Goal: Information Seeking & Learning: Learn about a topic

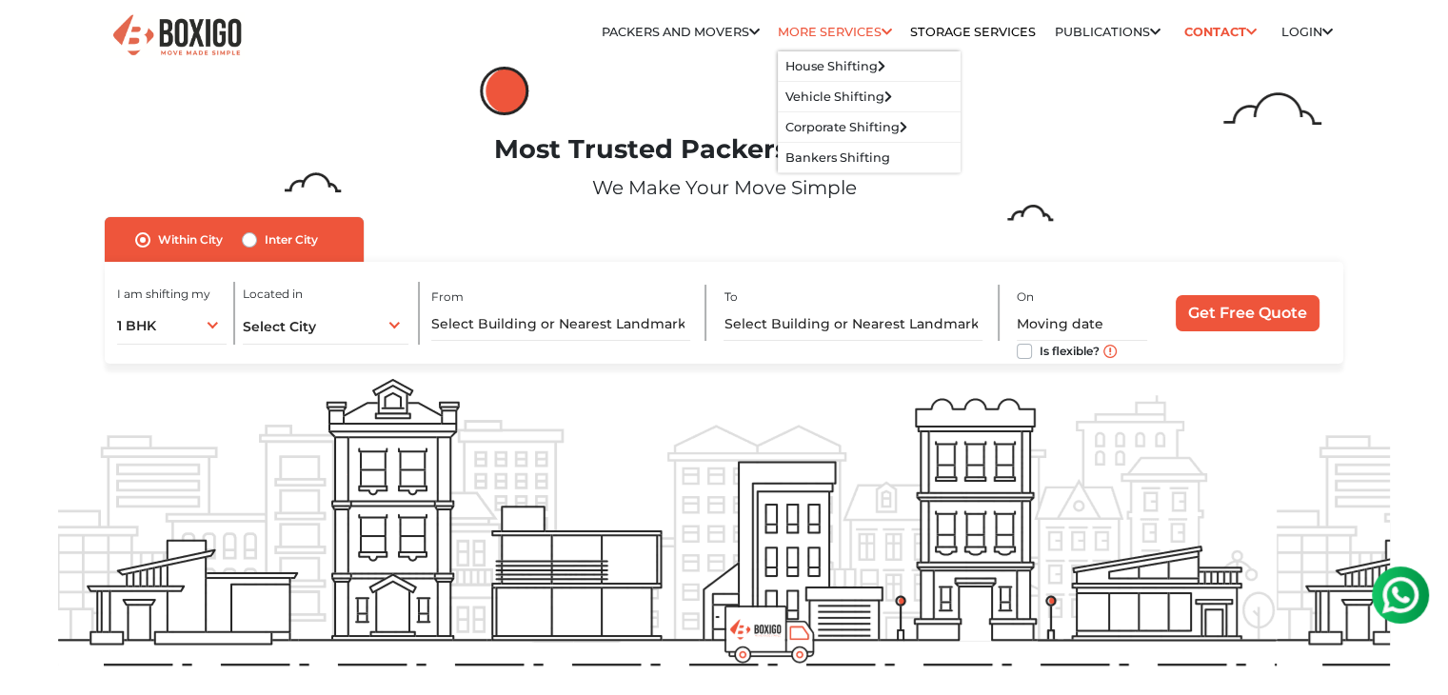
click at [826, 41] on li "More services House Shifting House Shifting in bangalore House Shifting in Hyde…" at bounding box center [835, 32] width 114 height 38
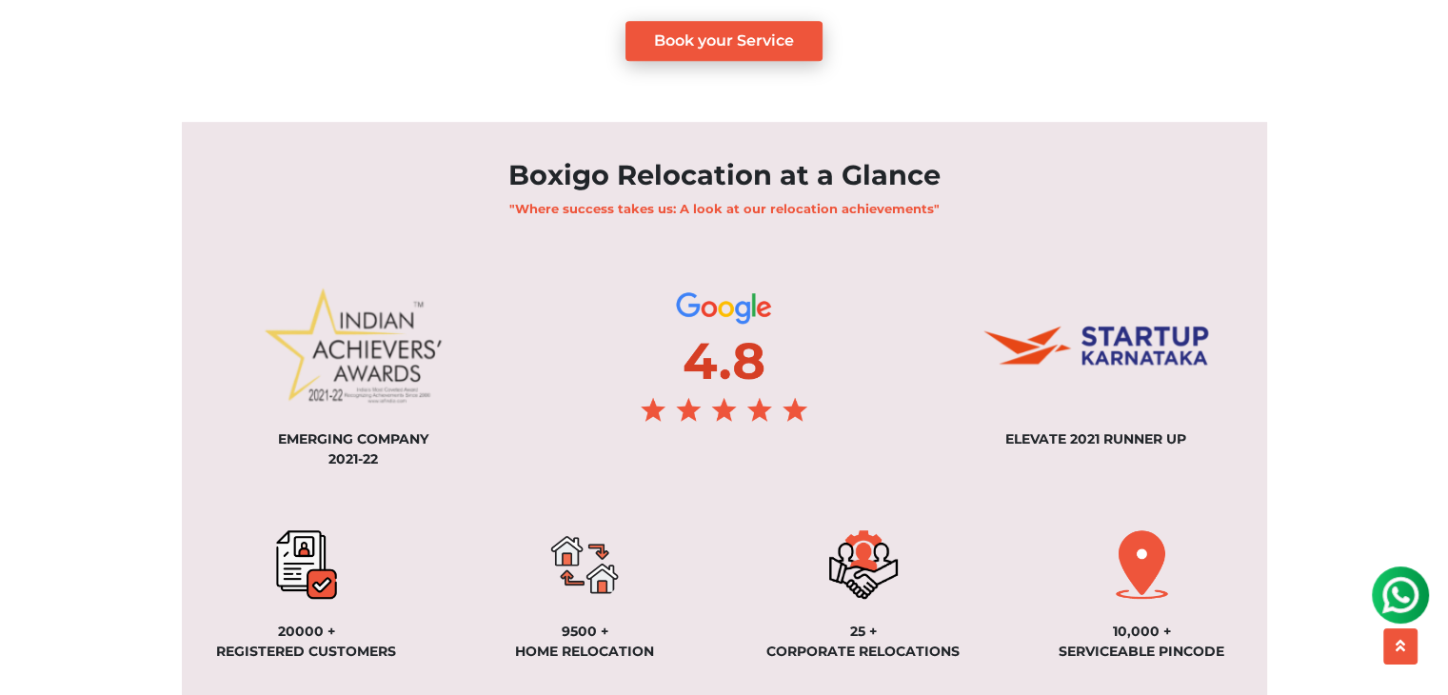
scroll to position [1344, 0]
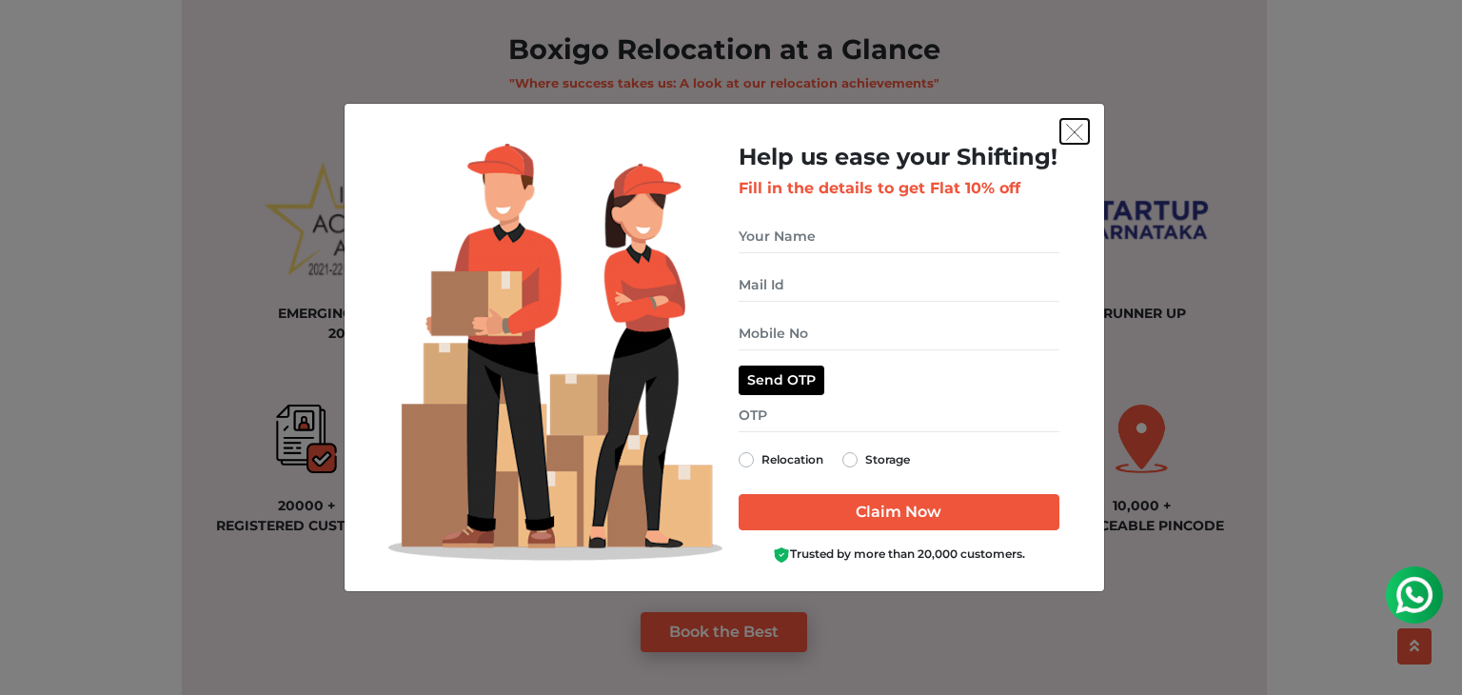
click at [1071, 137] on img "get free quote dialog" at bounding box center [1074, 132] width 17 height 17
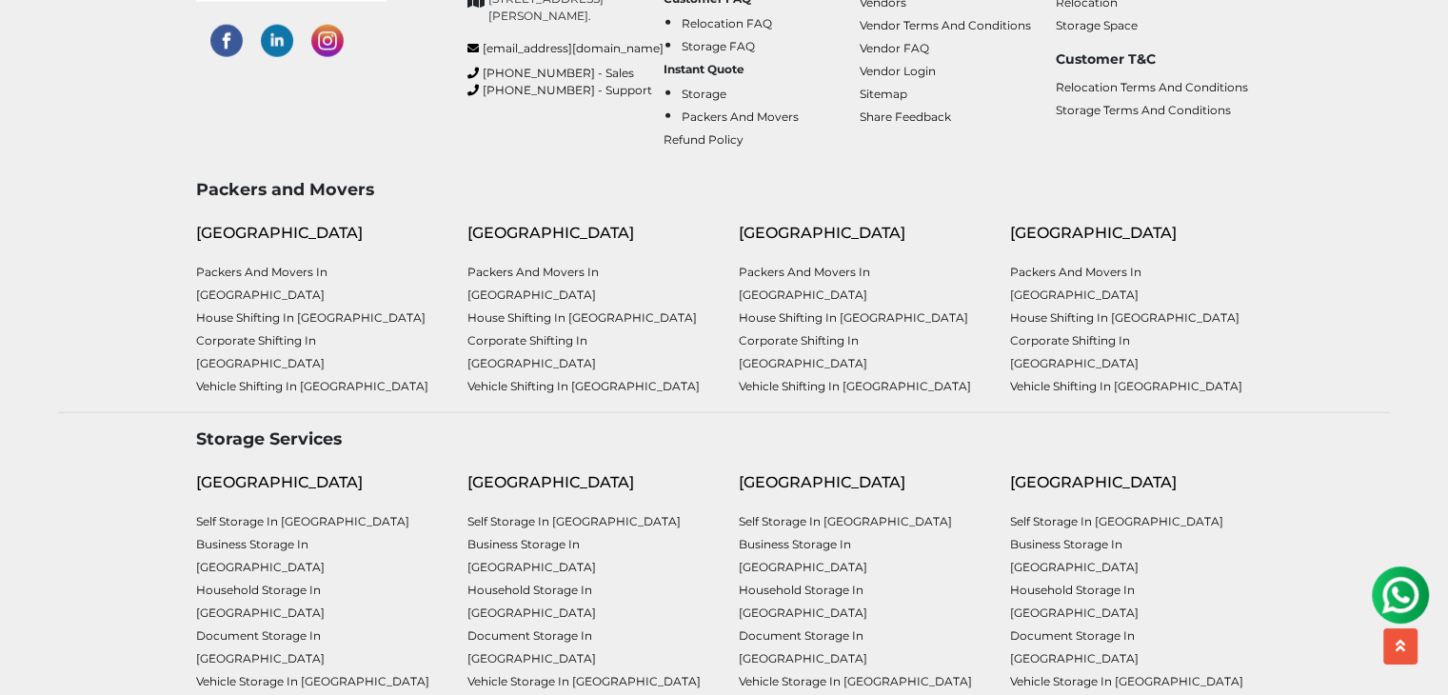
scroll to position [5060, 0]
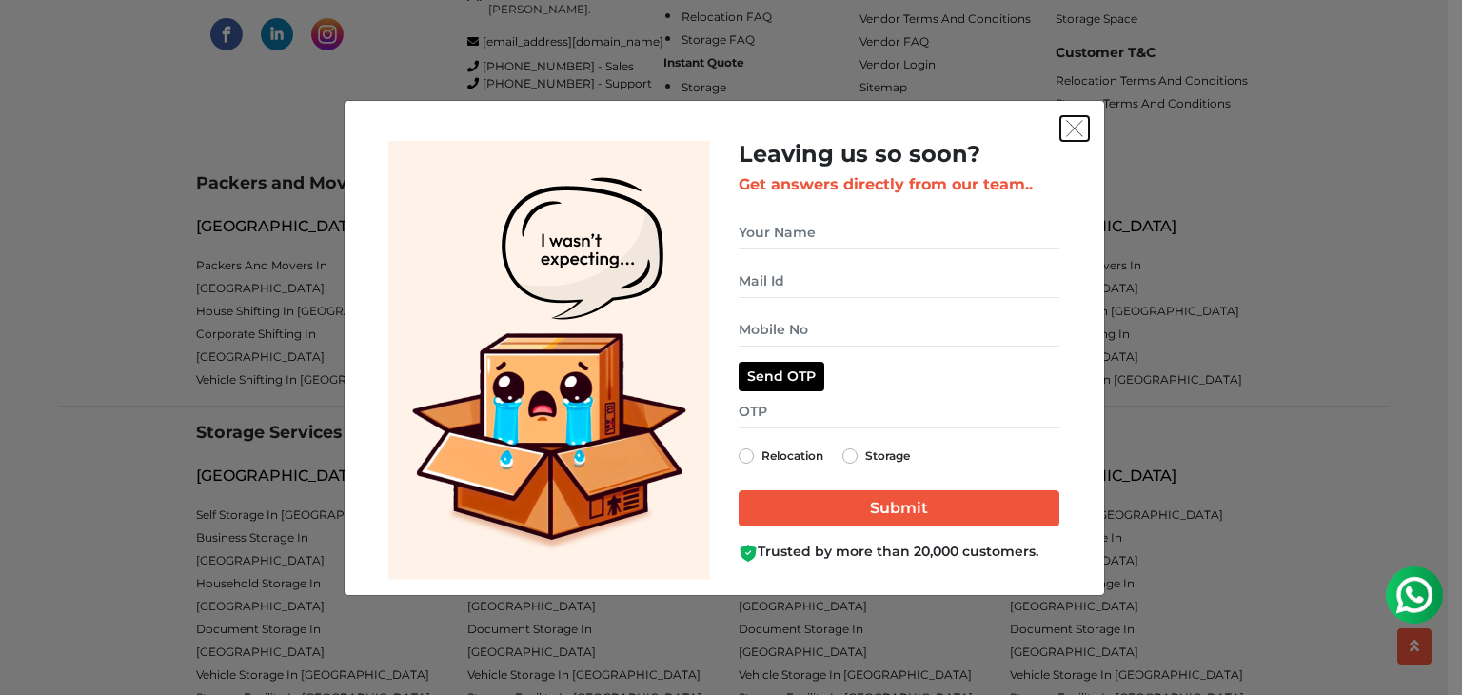
click at [1074, 126] on img "get free quote dialog" at bounding box center [1074, 128] width 17 height 17
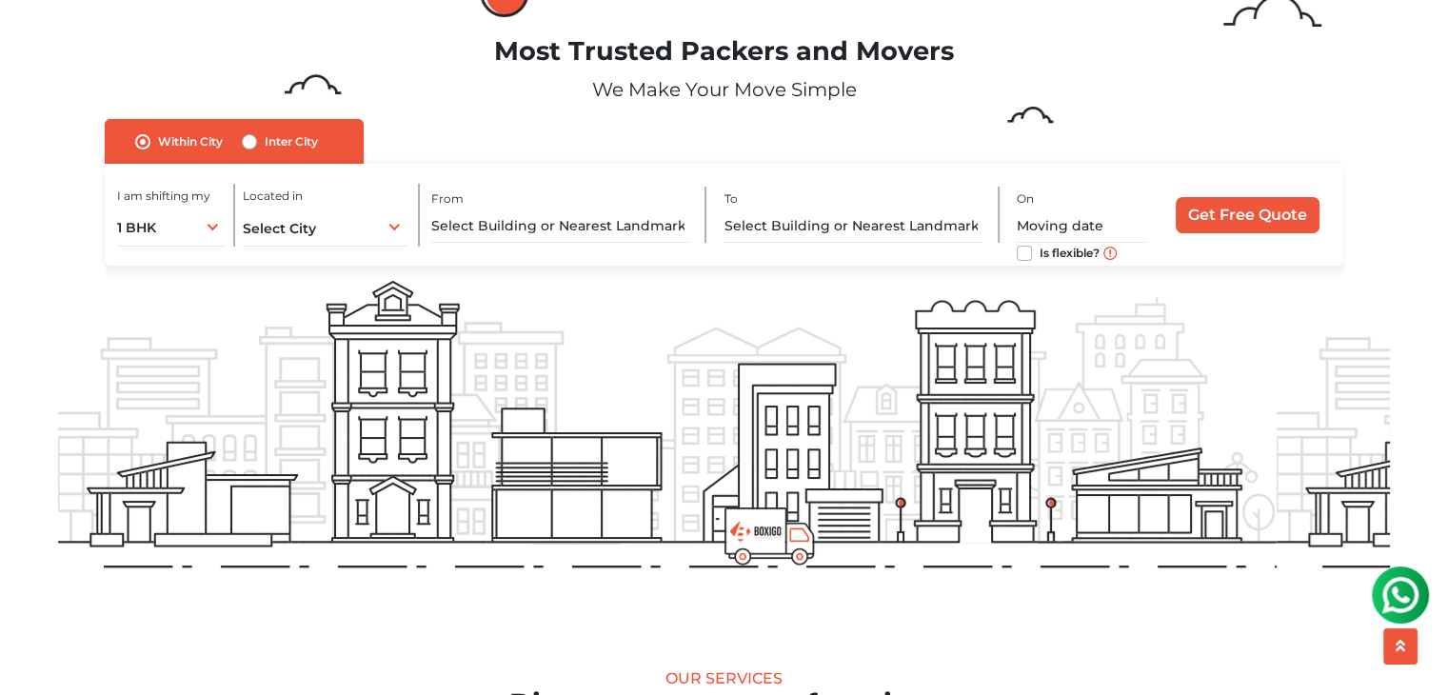
scroll to position [0, 0]
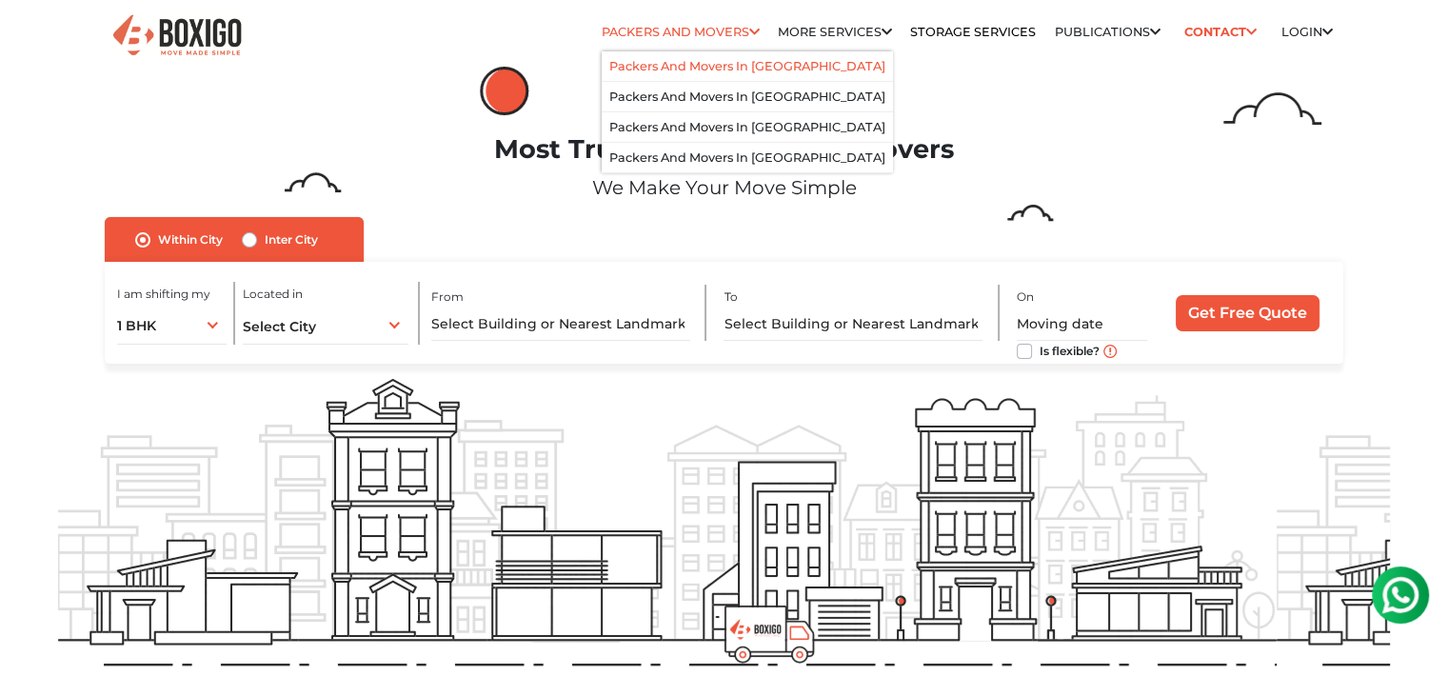
click at [717, 68] on link "Packers and Movers in [GEOGRAPHIC_DATA]" at bounding box center [747, 66] width 276 height 14
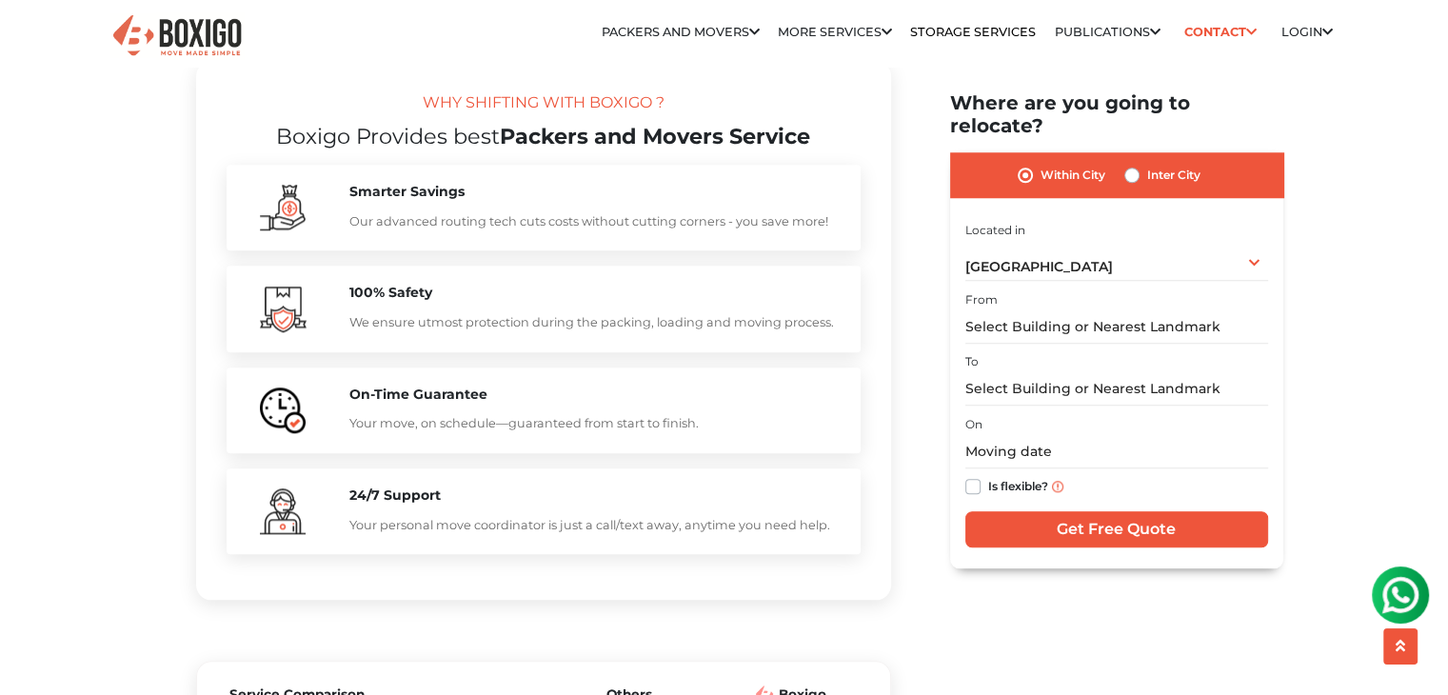
scroll to position [1778, 0]
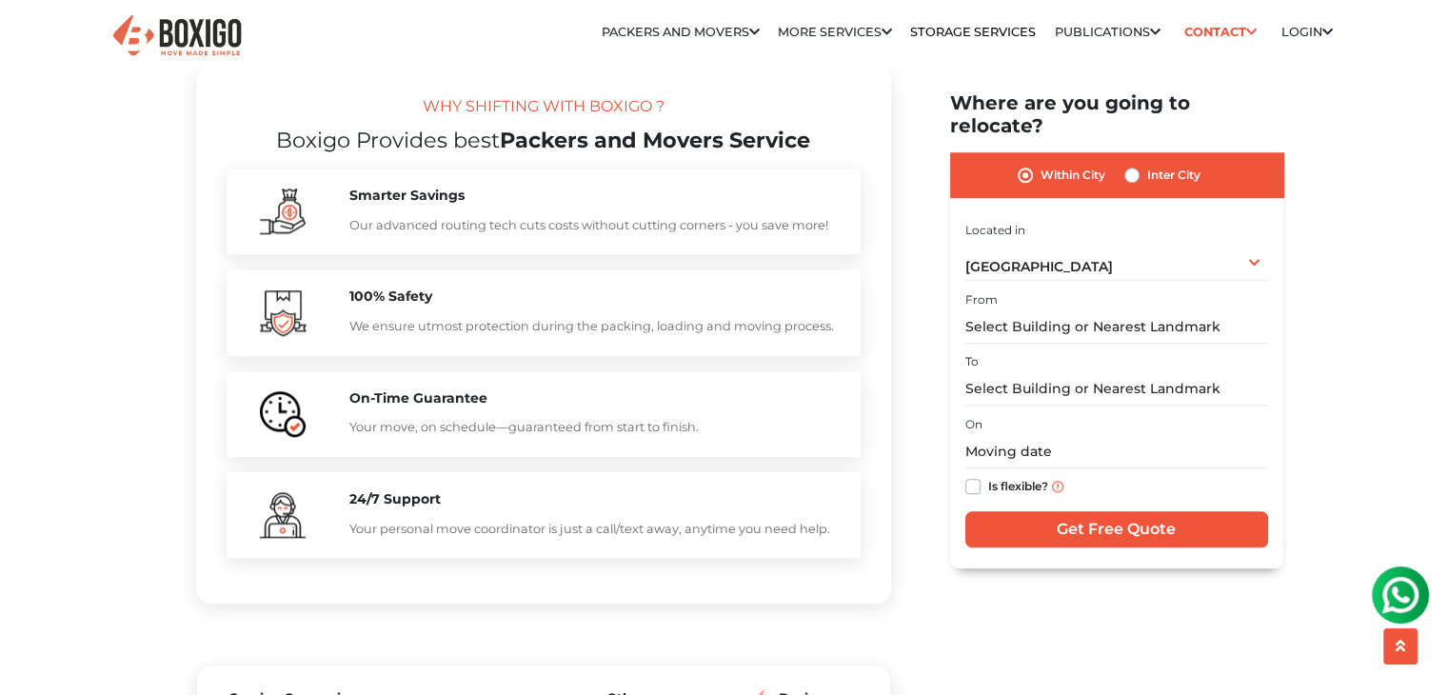
drag, startPoint x: 422, startPoint y: 149, endPoint x: 673, endPoint y: 161, distance: 251.6
click at [673, 128] on div "WHY SHIFTING WITH BOXIGO ?" at bounding box center [544, 111] width 634 height 32
copy div "WHY SHIFTING WITH BOXIGO ?"
drag, startPoint x: 276, startPoint y: 185, endPoint x: 813, endPoint y: 186, distance: 536.9
click at [813, 153] on h2 "Boxigo Provides best Packers and Movers Service" at bounding box center [544, 141] width 634 height 26
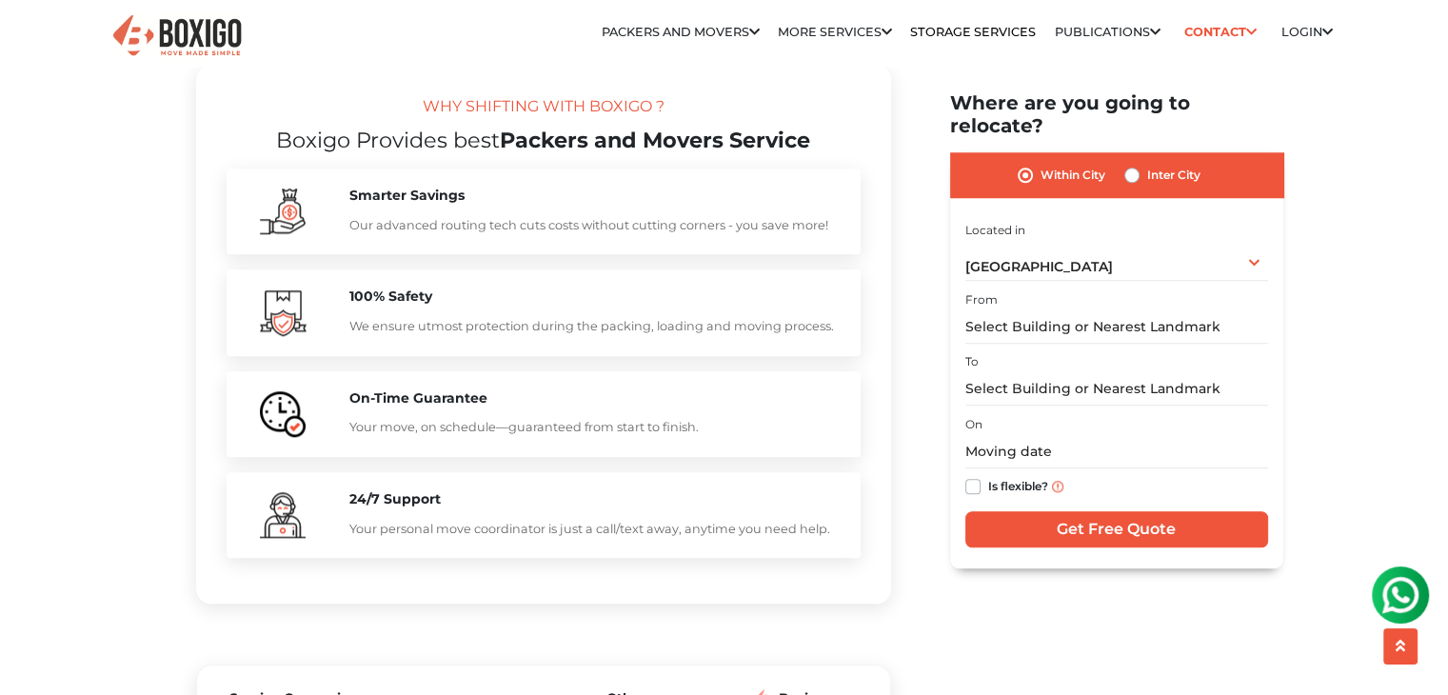
copy h2 "Boxigo Provides best Packers and Movers Service"
drag, startPoint x: 349, startPoint y: 239, endPoint x: 464, endPoint y: 239, distance: 114.2
click at [464, 204] on h5 "Smarter Savings" at bounding box center [595, 196] width 492 height 16
copy h5 "Smarter Savings"
drag, startPoint x: 350, startPoint y: 264, endPoint x: 828, endPoint y: 268, distance: 477.9
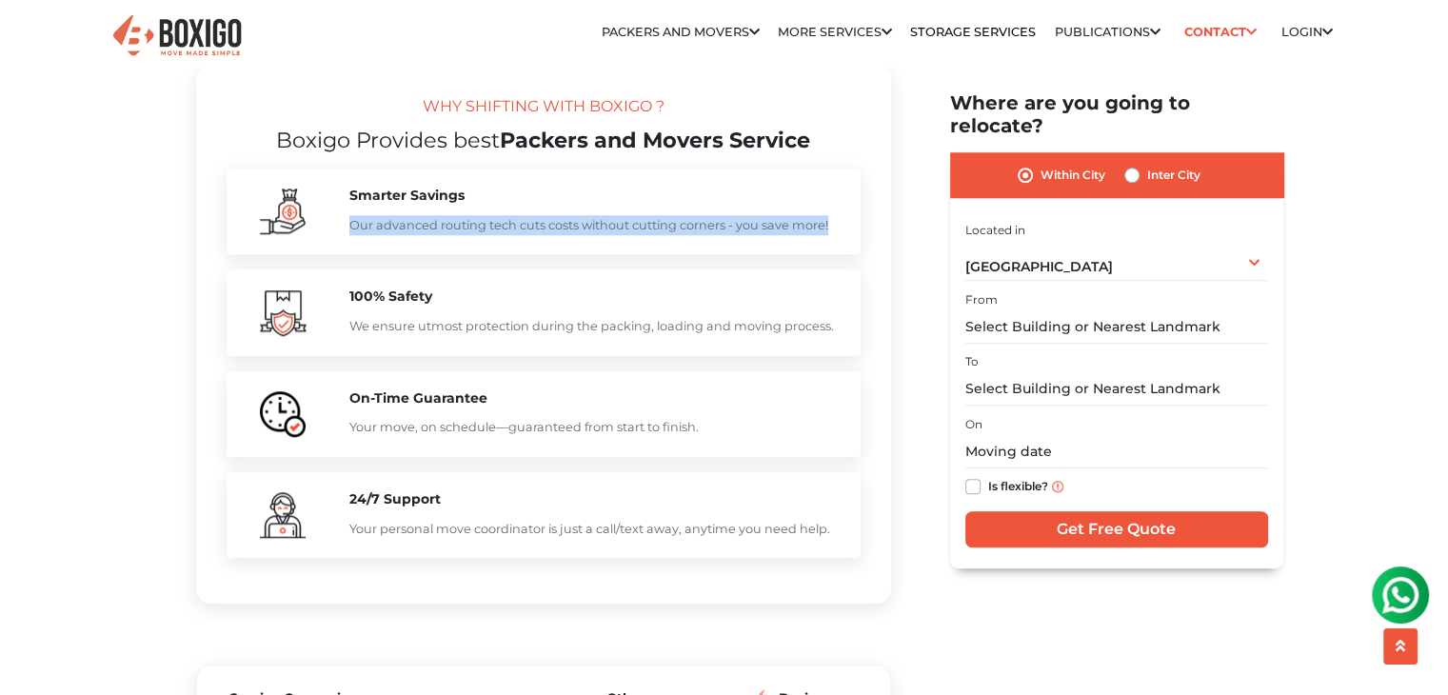
click at [828, 235] on p "Our advanced routing tech cuts costs without cutting corners - you save more!" at bounding box center [595, 225] width 492 height 20
copy p "Our advanced routing tech cuts costs without cutting corners - you save more!"
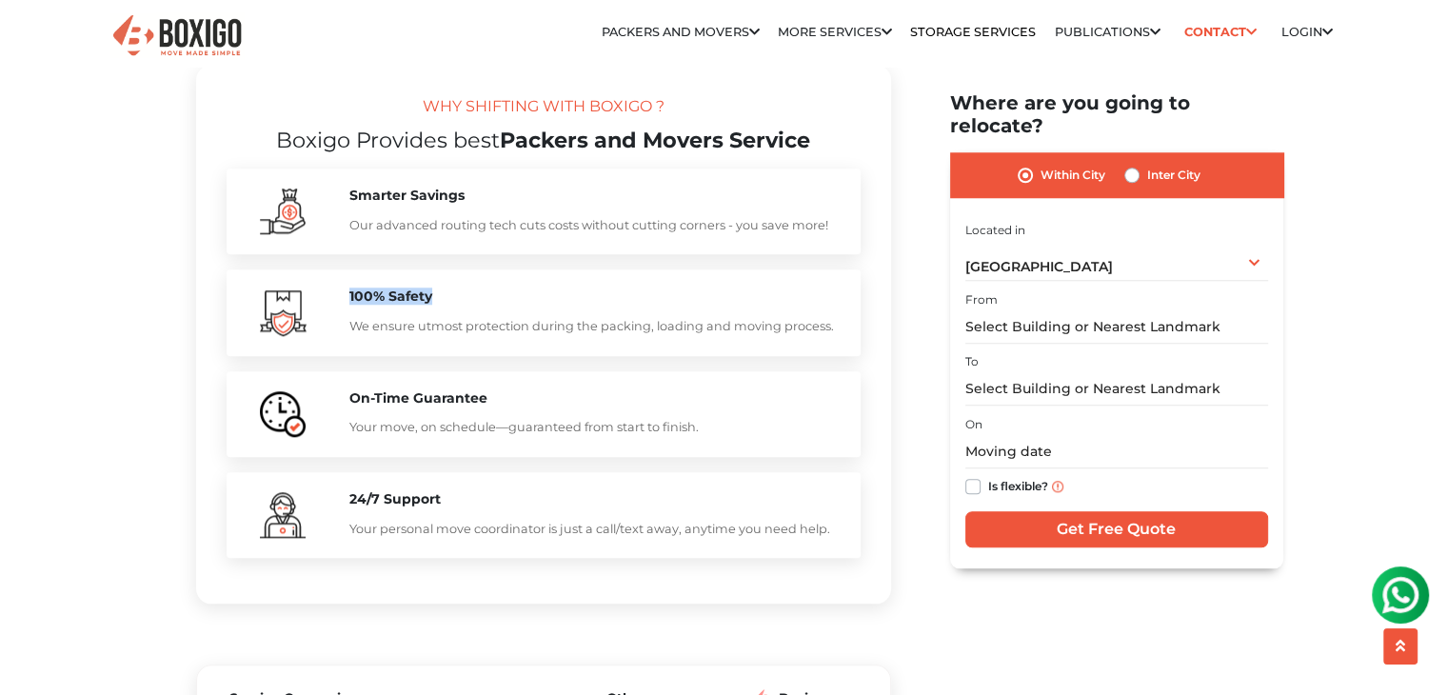
drag, startPoint x: 435, startPoint y: 339, endPoint x: 347, endPoint y: 340, distance: 87.6
click at [347, 336] on div "100% Safety We ensure utmost protection during the packing, loading and moving …" at bounding box center [595, 312] width 521 height 48
copy h5 "100% Safety"
drag, startPoint x: 348, startPoint y: 367, endPoint x: 831, endPoint y: 376, distance: 482.7
click at [831, 336] on p "We ensure utmost protection during the packing, loading and moving process." at bounding box center [595, 326] width 492 height 20
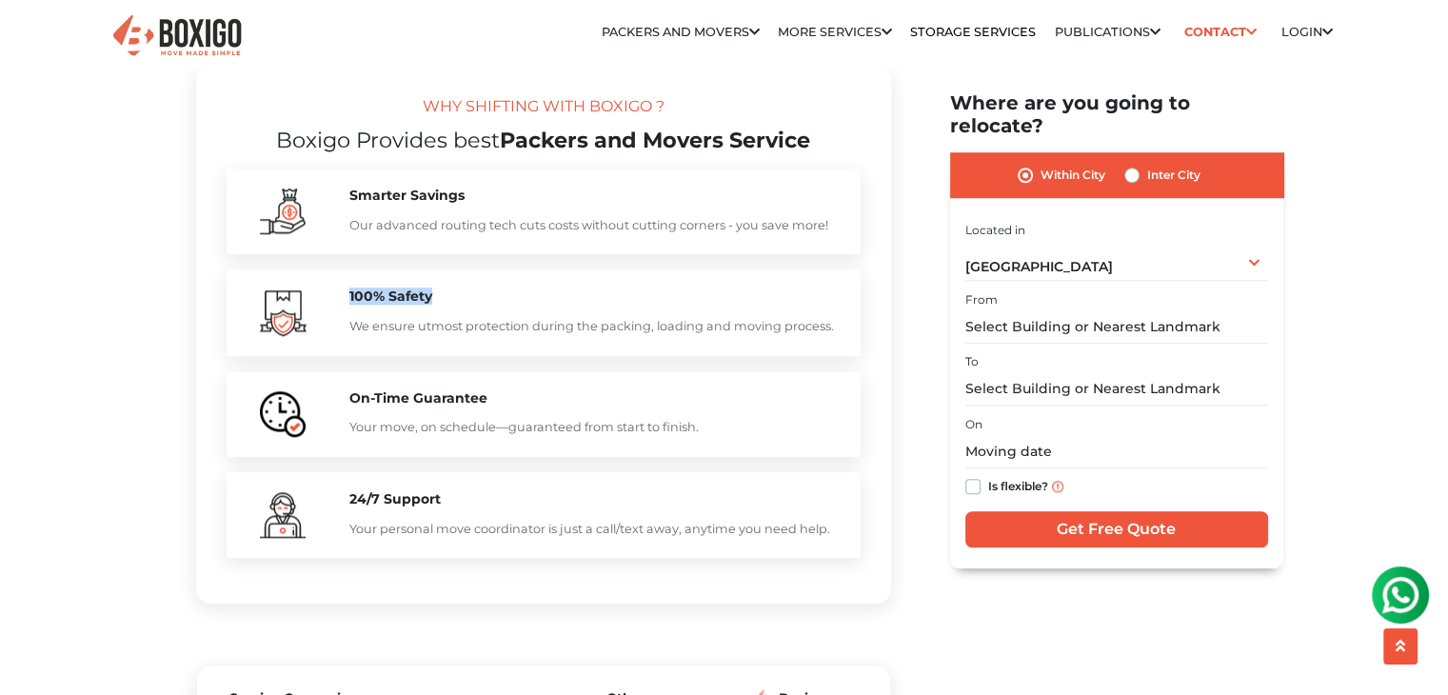
copy p "We ensure utmost protection during the packing, loading and moving process."
drag, startPoint x: 349, startPoint y: 439, endPoint x: 484, endPoint y: 447, distance: 134.5
click at [484, 438] on div "On-Time Guarantee Your move, on schedule—guaranteed from start to finish." at bounding box center [595, 414] width 521 height 48
click at [524, 407] on h5 "On-Time Guarantee" at bounding box center [595, 398] width 492 height 16
drag, startPoint x: 352, startPoint y: 443, endPoint x: 487, endPoint y: 443, distance: 135.2
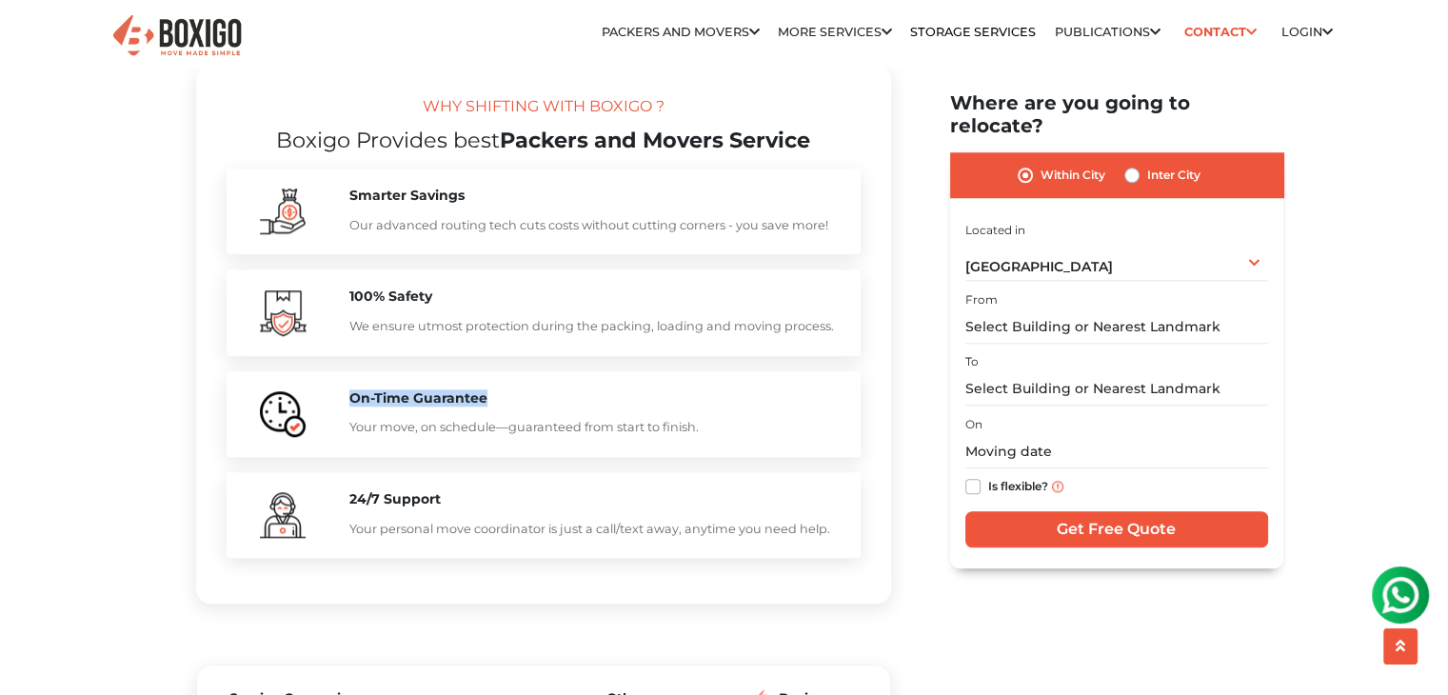
click at [487, 407] on h5 "On-Time Guarantee" at bounding box center [595, 398] width 492 height 16
copy h5 "On-Time Guarantee"
click at [352, 437] on p "Your move, on schedule—guaranteed from start to finish." at bounding box center [595, 427] width 492 height 20
drag, startPoint x: 348, startPoint y: 470, endPoint x: 691, endPoint y: 484, distance: 343.0
click at [691, 457] on div "On-Time Guarantee Your move, on schedule—guaranteed from start to finish." at bounding box center [544, 414] width 634 height 86
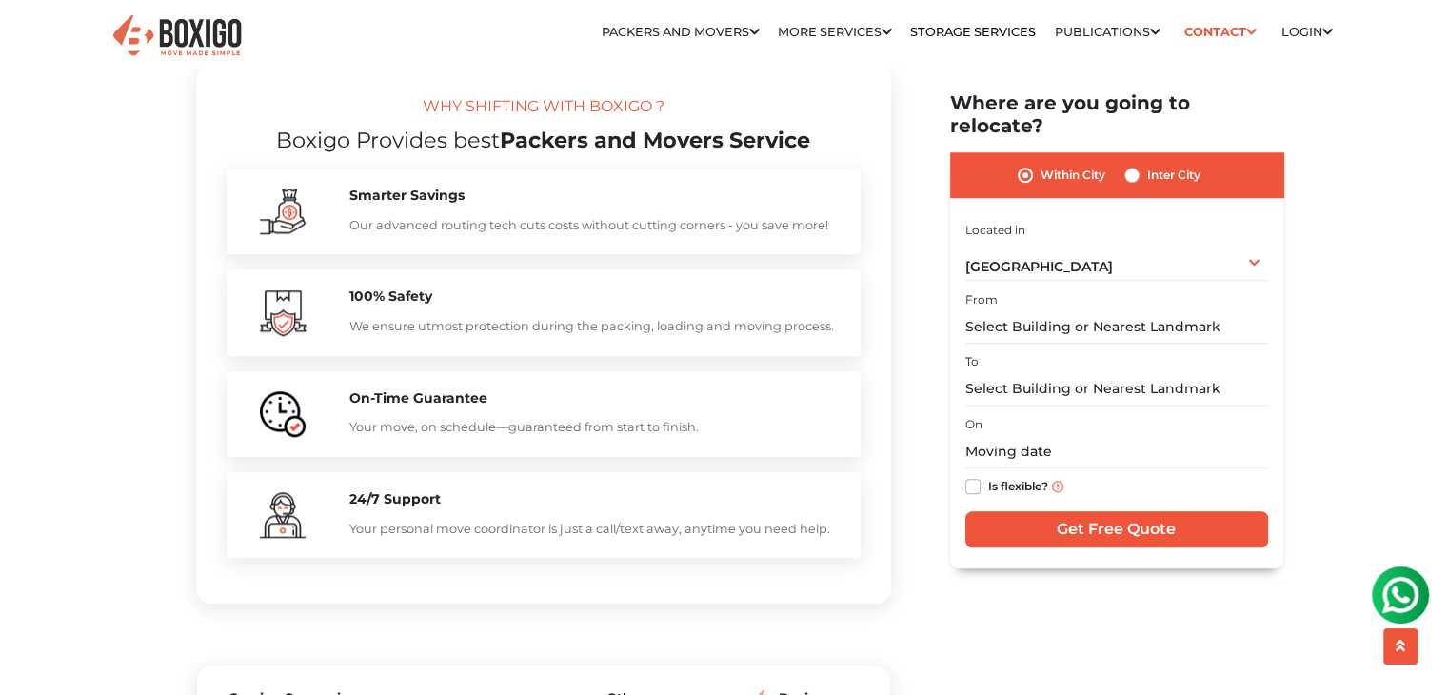
copy p "Your move, on schedule—guaranteed from start to finish."
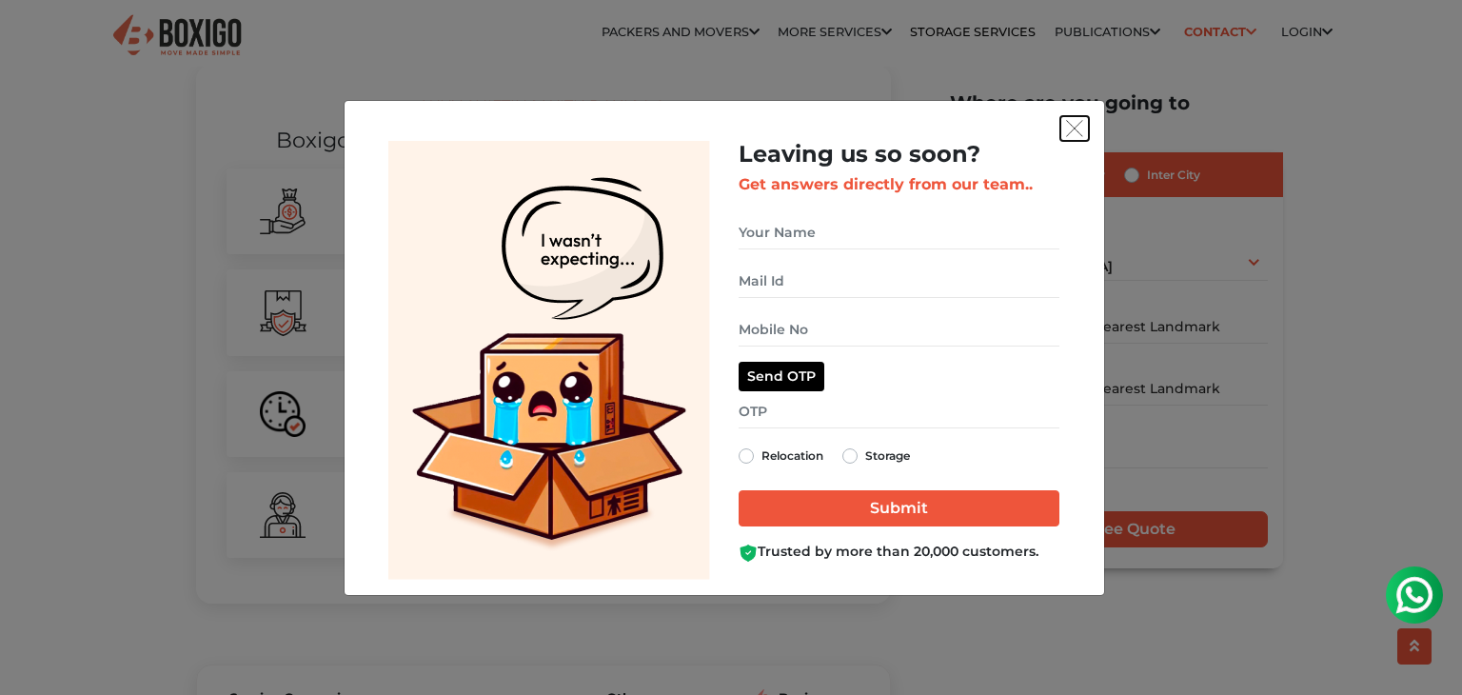
click at [1076, 134] on img "get free quote dialog" at bounding box center [1074, 128] width 17 height 17
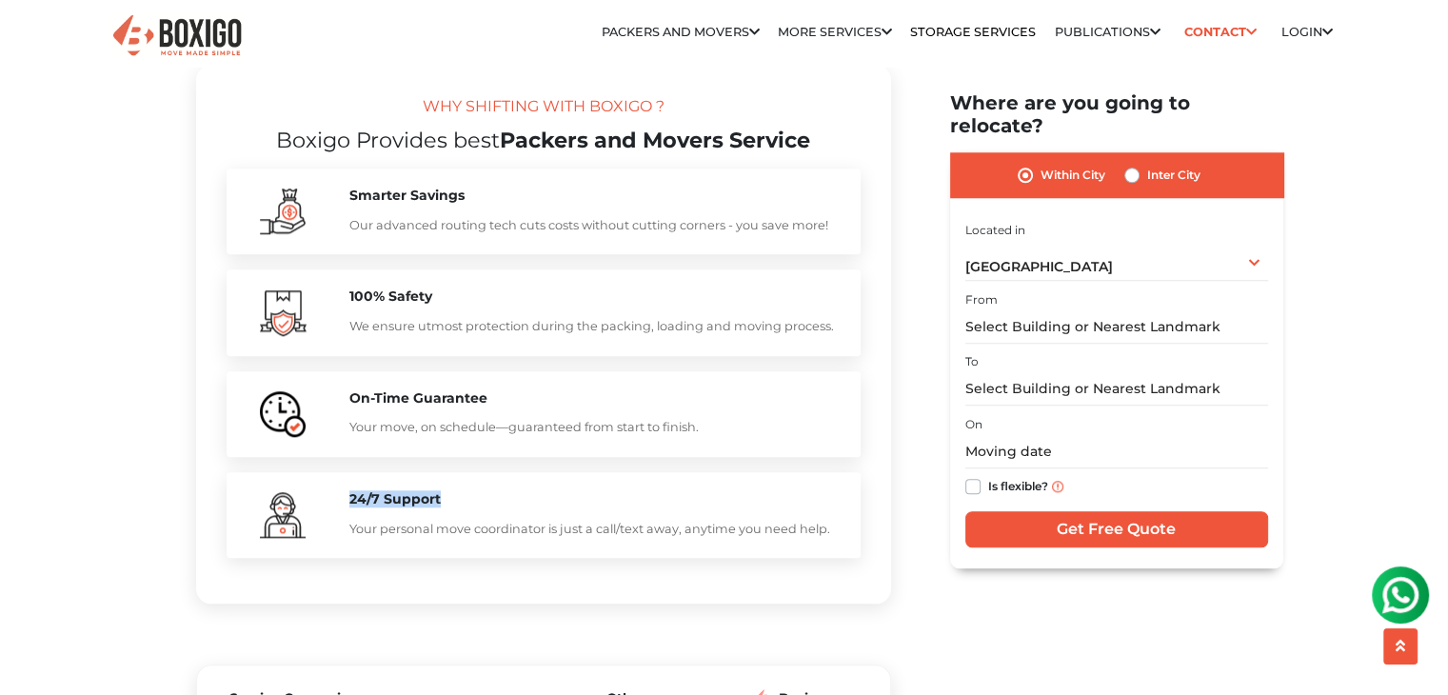
drag, startPoint x: 348, startPoint y: 540, endPoint x: 447, endPoint y: 542, distance: 99.0
click at [447, 507] on h5 "24/7 Support" at bounding box center [595, 499] width 492 height 16
copy h5 "24/7 Support"
drag, startPoint x: 350, startPoint y: 572, endPoint x: 836, endPoint y: 584, distance: 485.7
click at [836, 558] on div "24/7 Support Your personal move coordinator is just a call/text away, anytime y…" at bounding box center [544, 515] width 634 height 86
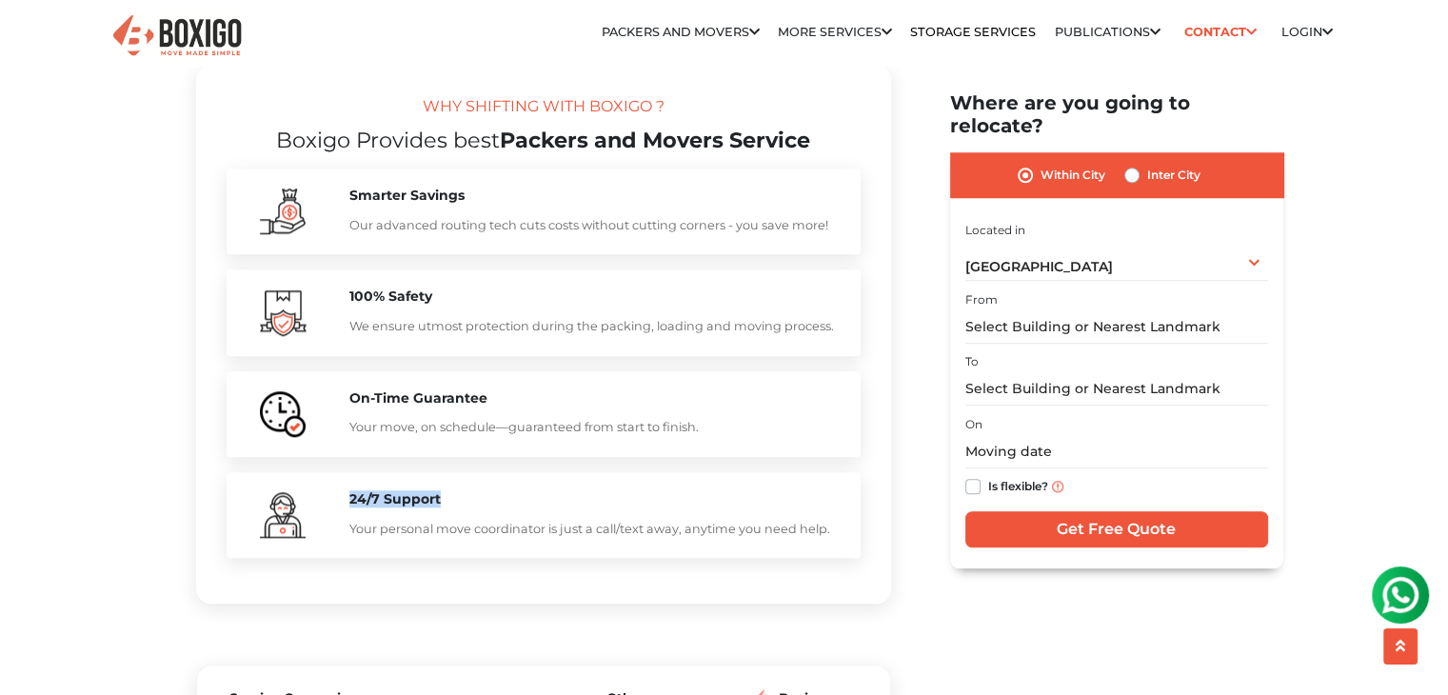
copy p "Your personal move coordinator is just a call/text away, anytime you need help."
